Goal: Ask a question: Seek information or help from site administrators or community

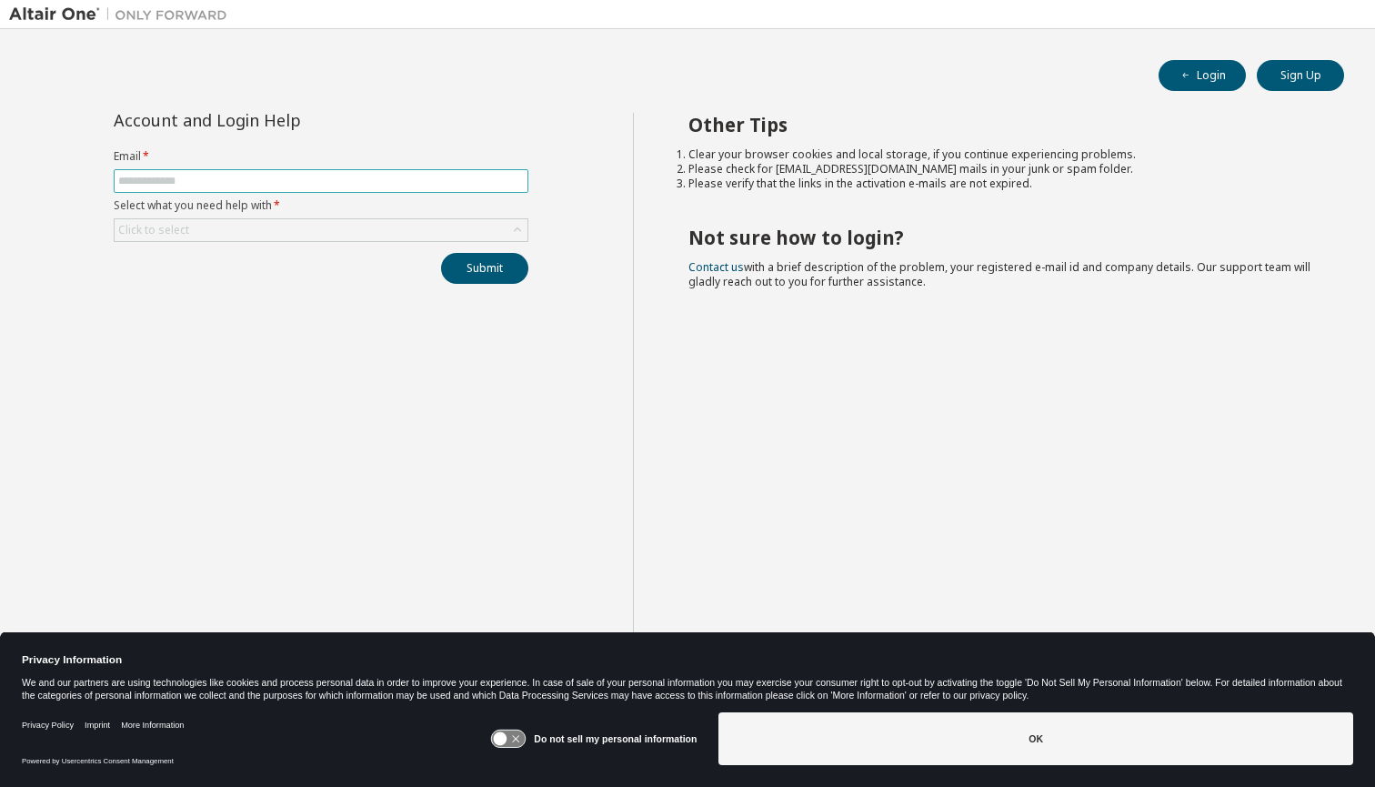
click at [377, 181] on input "text" at bounding box center [321, 181] width 406 height 15
type input "**********"
click at [334, 238] on div "Click to select" at bounding box center [321, 230] width 413 height 22
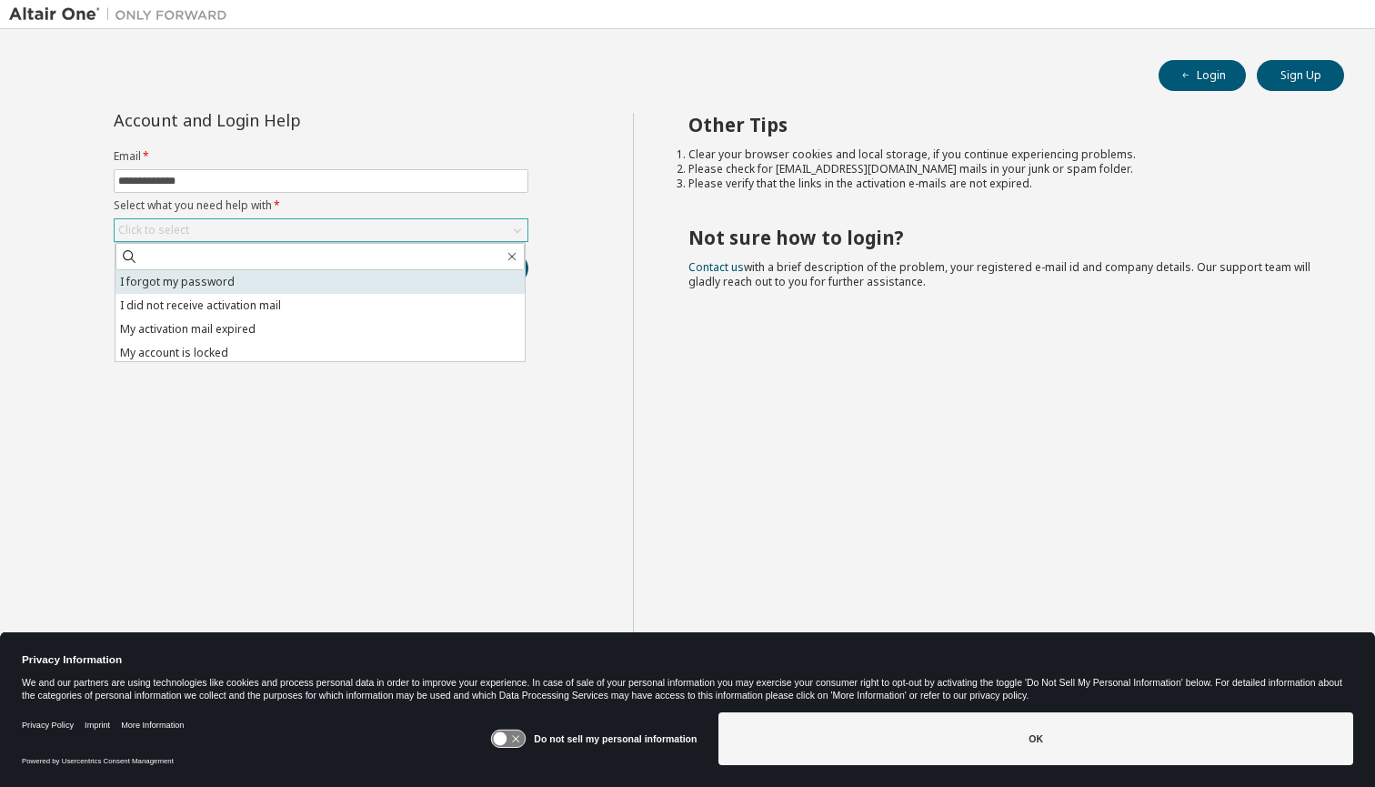
click at [327, 282] on li "I forgot my password" at bounding box center [320, 282] width 409 height 24
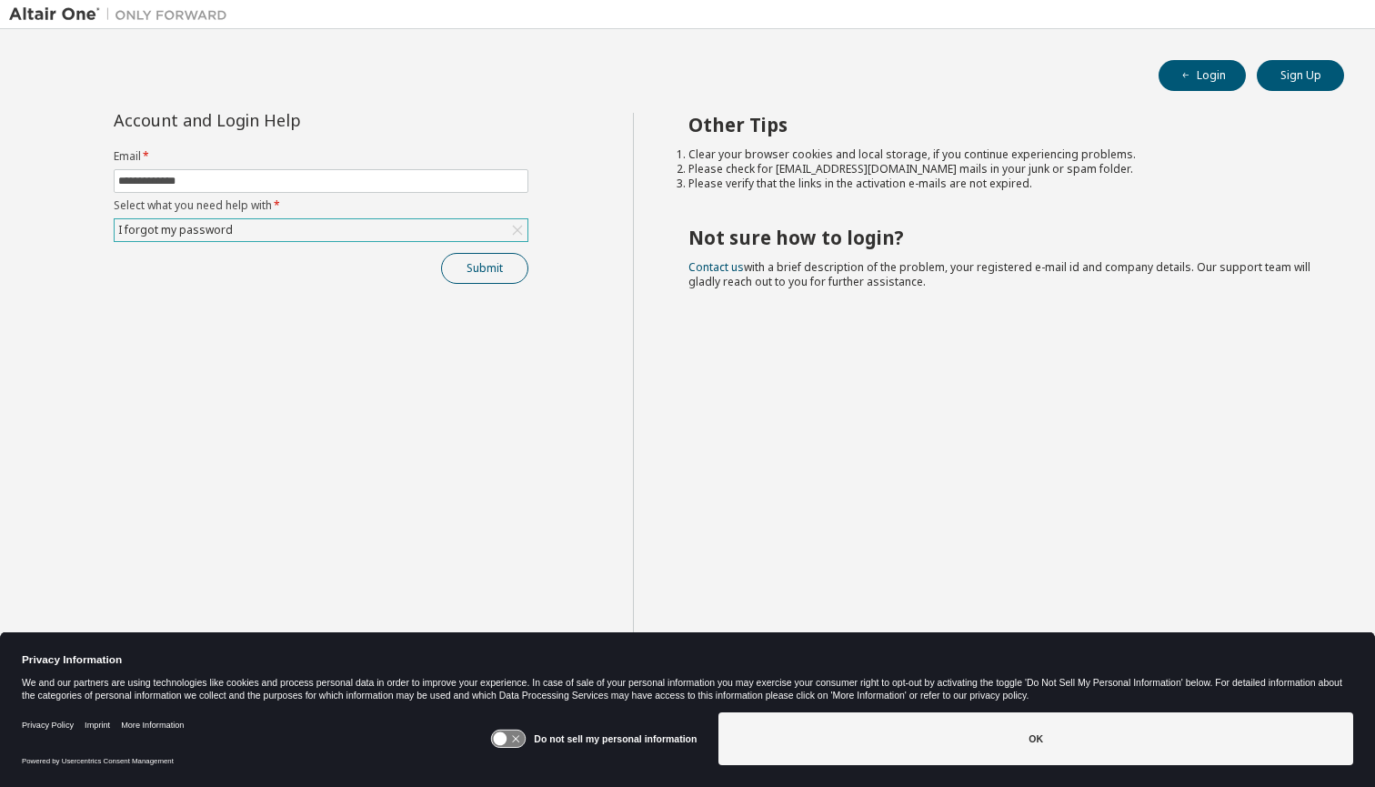
click at [470, 271] on button "Submit" at bounding box center [484, 268] width 87 height 31
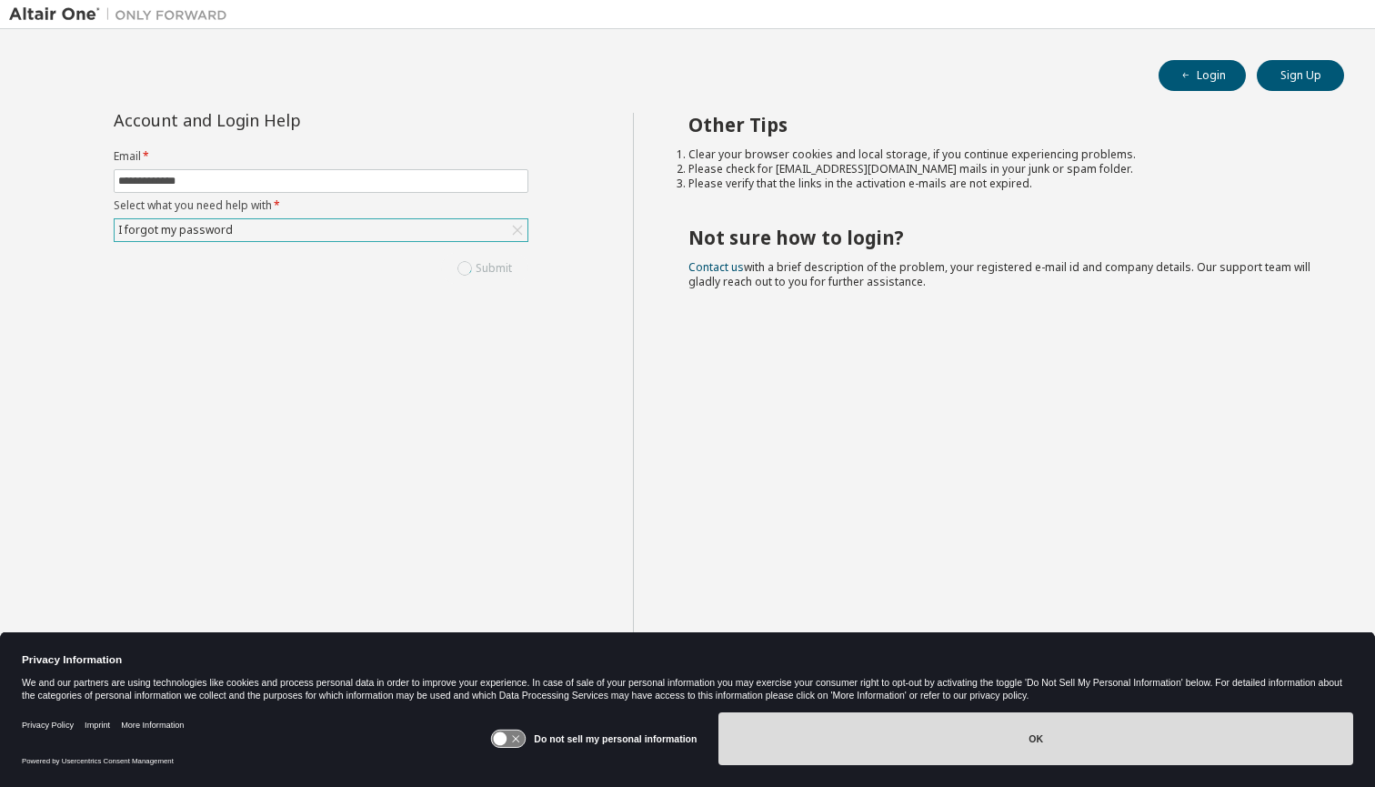
click at [947, 737] on button "OK" at bounding box center [1036, 738] width 635 height 53
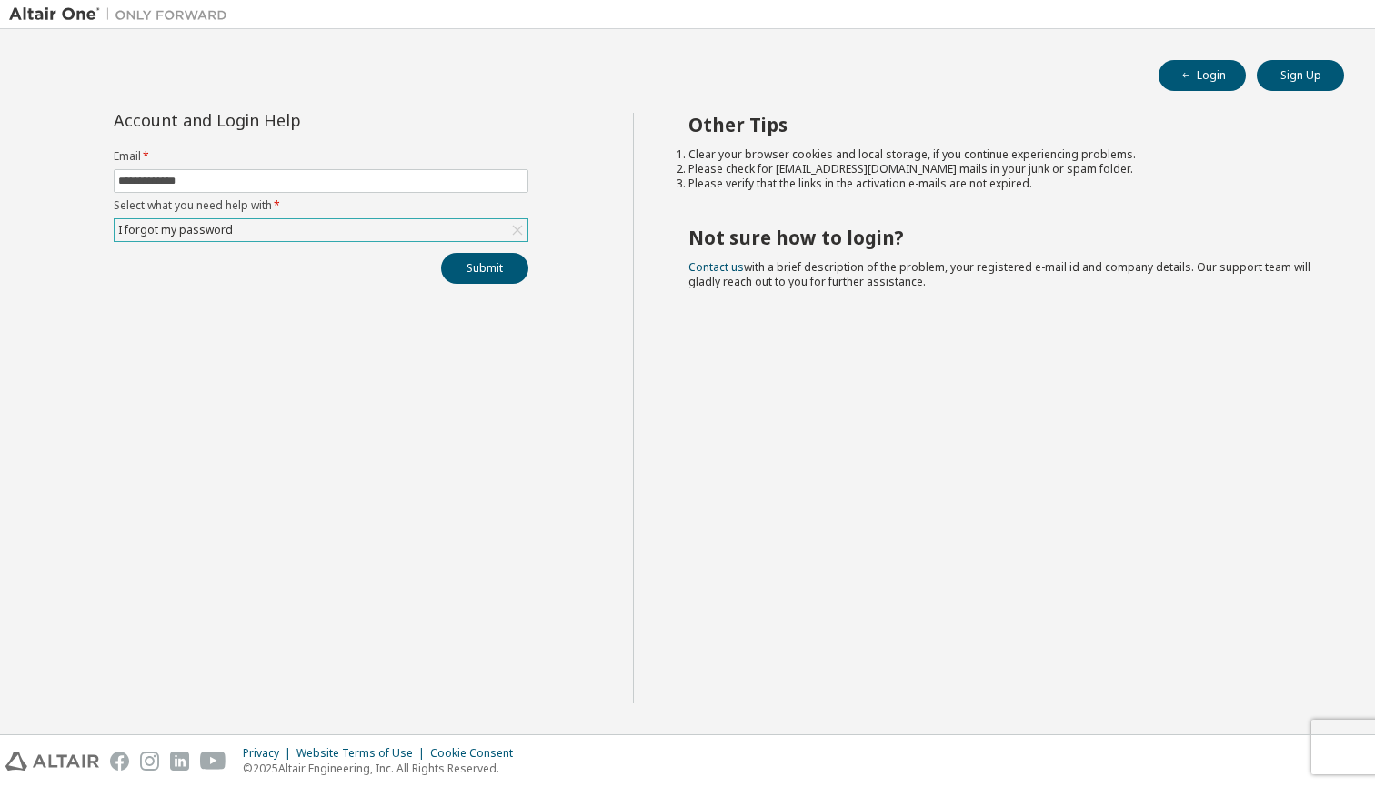
click at [256, 231] on div "I forgot my password" at bounding box center [321, 230] width 413 height 22
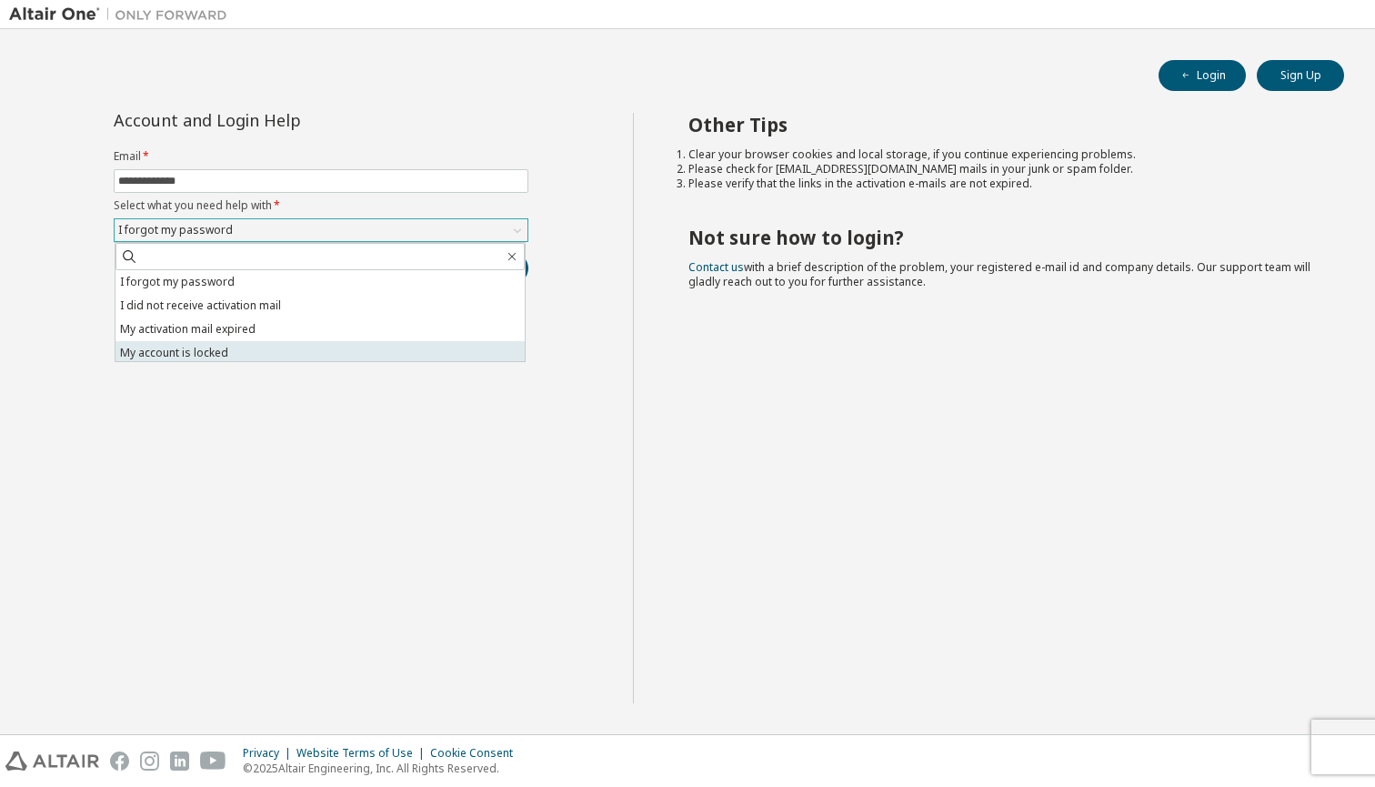
click at [307, 353] on li "My account is locked" at bounding box center [320, 353] width 409 height 24
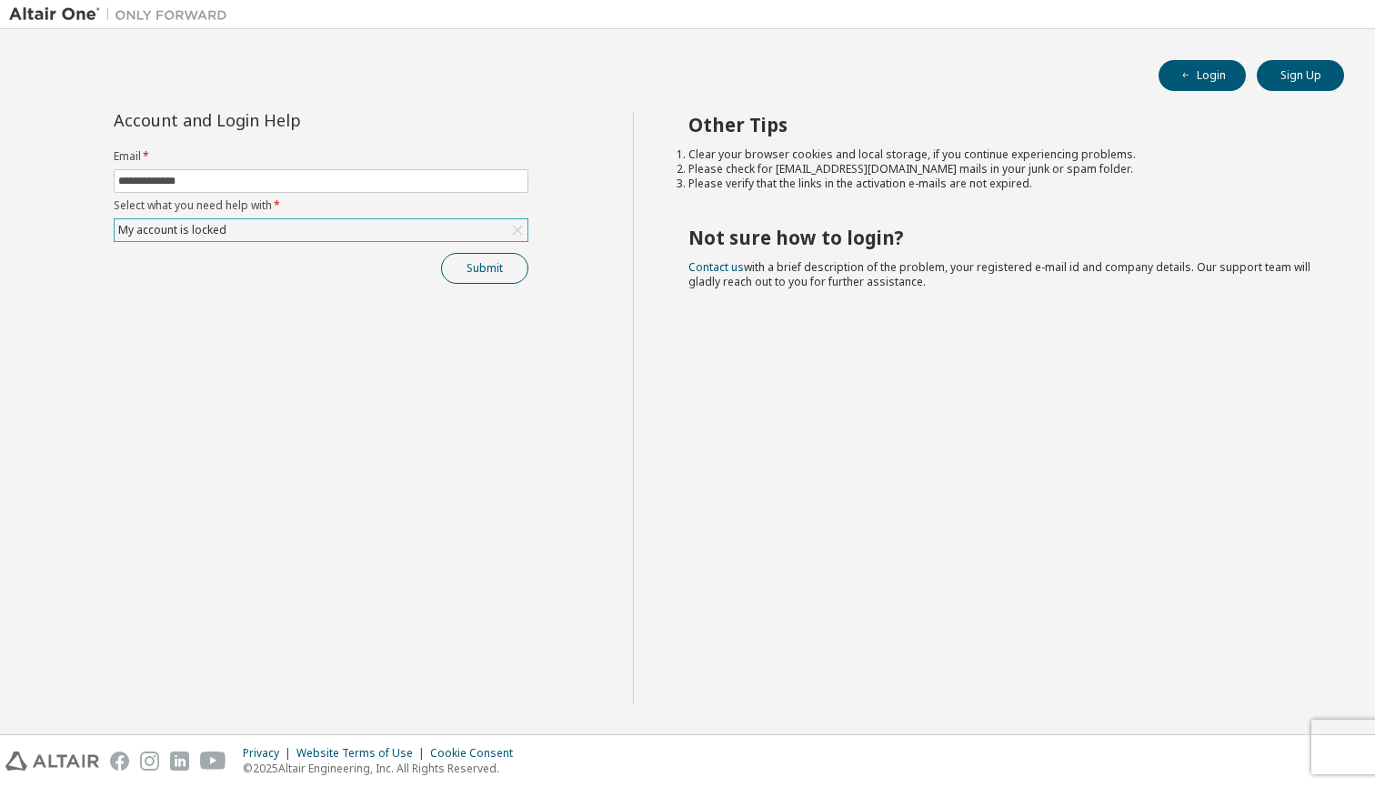
click at [468, 265] on button "Submit" at bounding box center [484, 268] width 87 height 31
click at [1248, 736] on link "Altair support" at bounding box center [1243, 737] width 73 height 15
click at [422, 215] on form "**********" at bounding box center [321, 195] width 415 height 93
click at [404, 235] on div "My account is locked" at bounding box center [321, 230] width 413 height 22
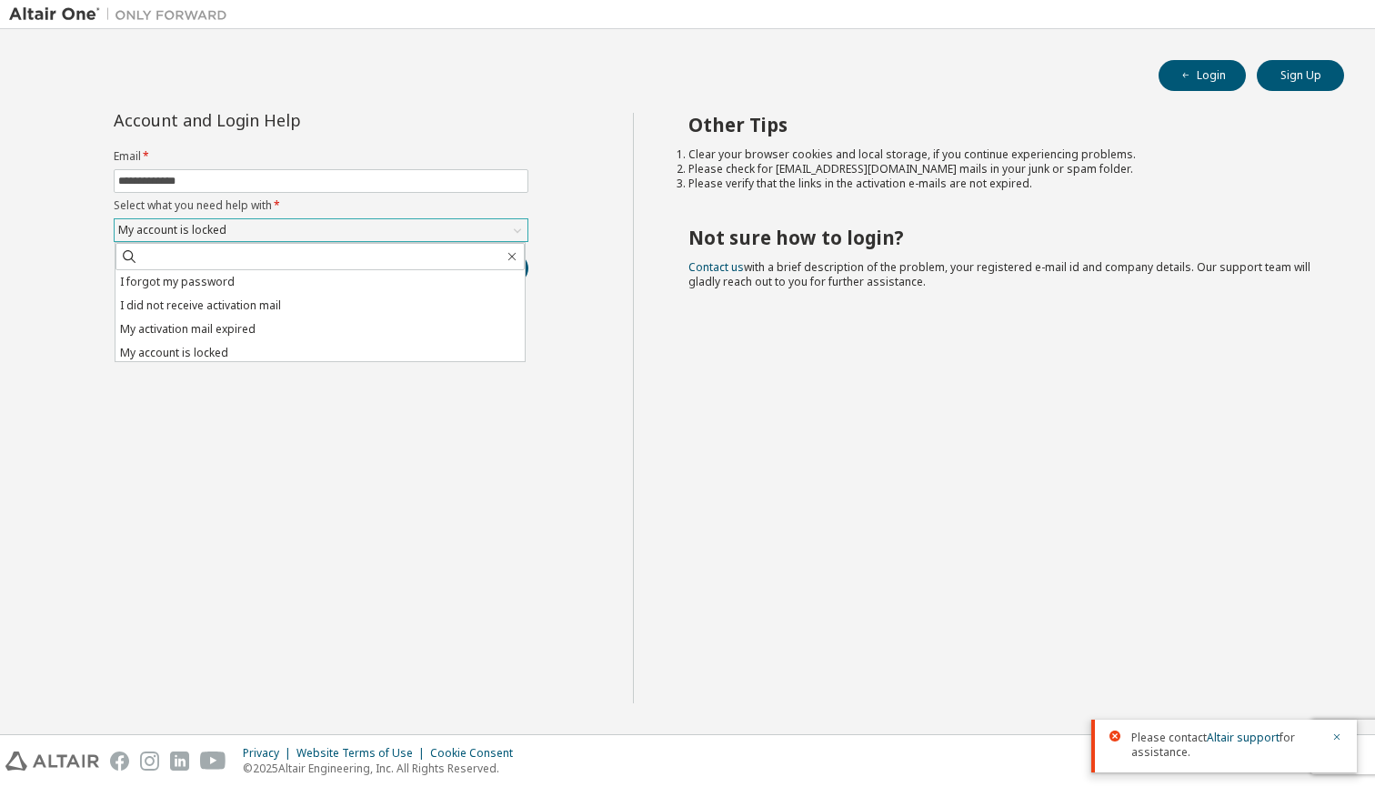
click at [405, 235] on div "My account is locked" at bounding box center [321, 230] width 413 height 22
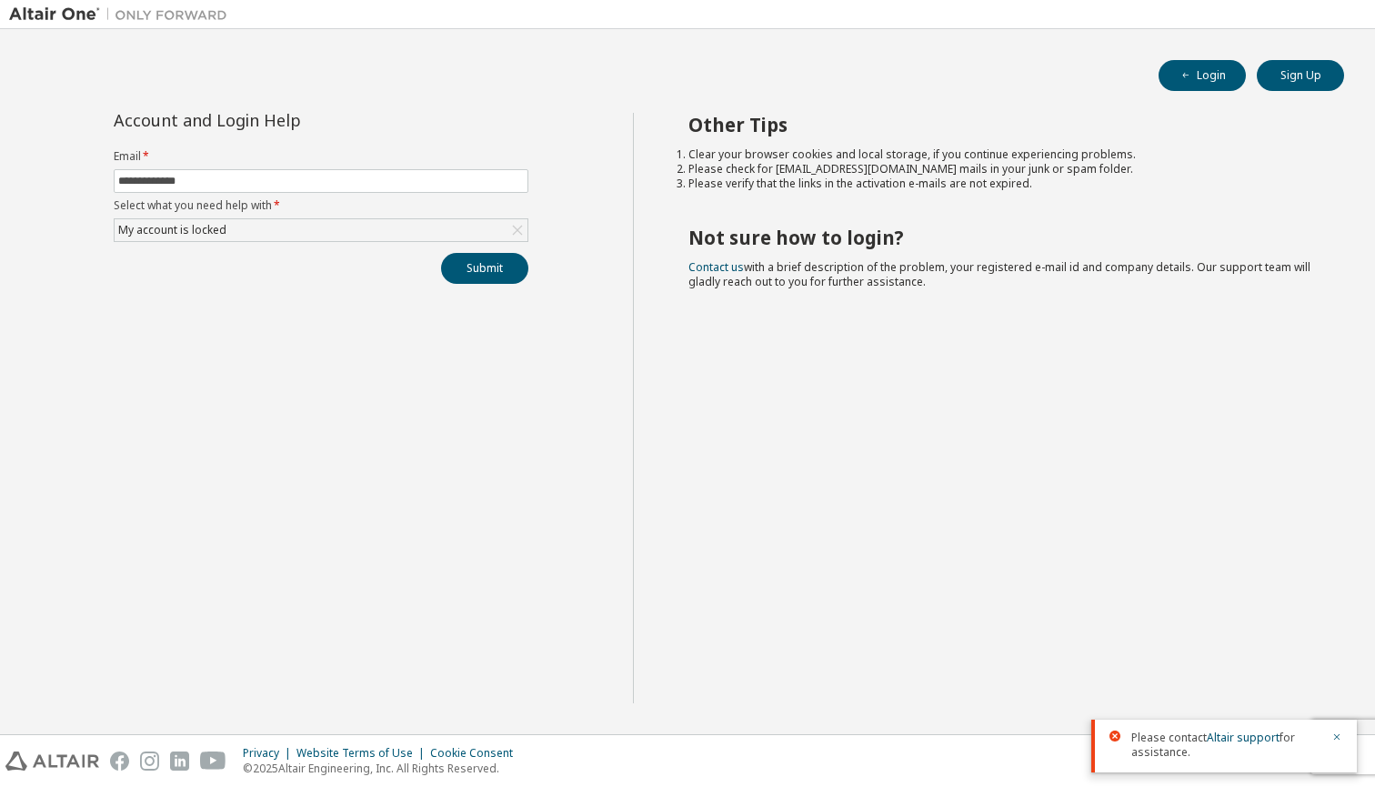
click at [779, 542] on div "Other Tips Clear your browser cookies and local storage, if you continue experi…" at bounding box center [1000, 408] width 734 height 590
click at [1180, 72] on span "button" at bounding box center [1186, 75] width 15 height 15
